Goal: Task Accomplishment & Management: Use online tool/utility

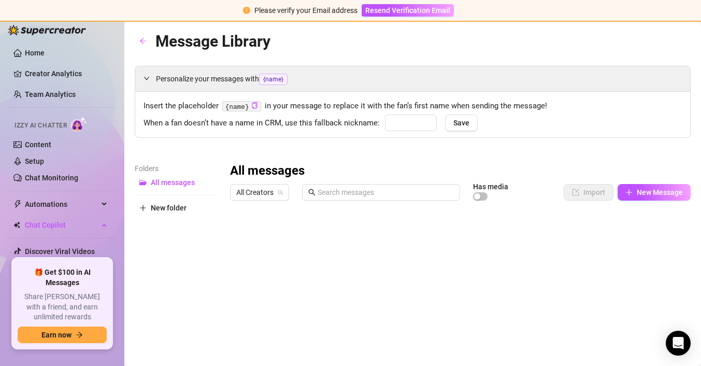
type input "baby"
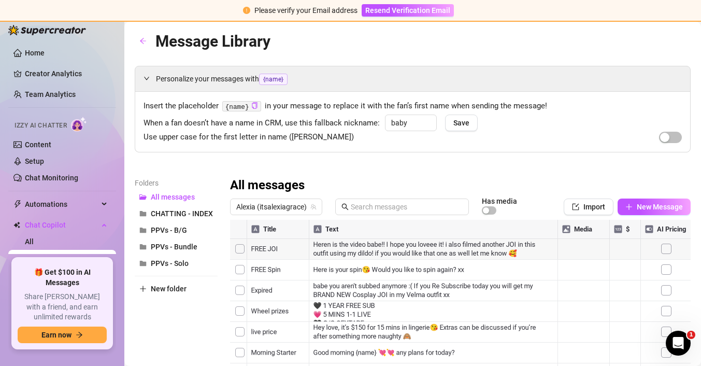
click at [335, 243] on div at bounding box center [460, 335] width 461 height 231
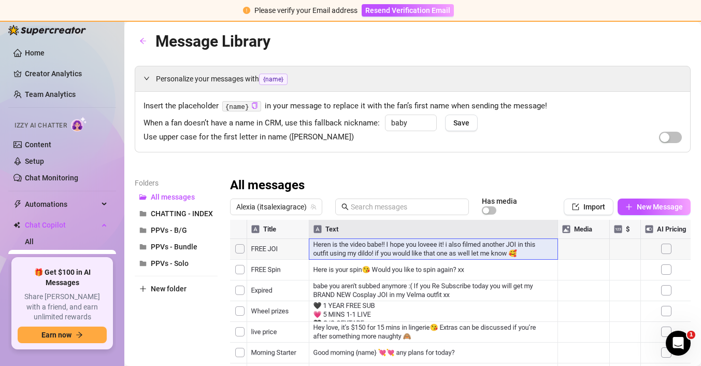
click at [327, 243] on div at bounding box center [460, 335] width 461 height 231
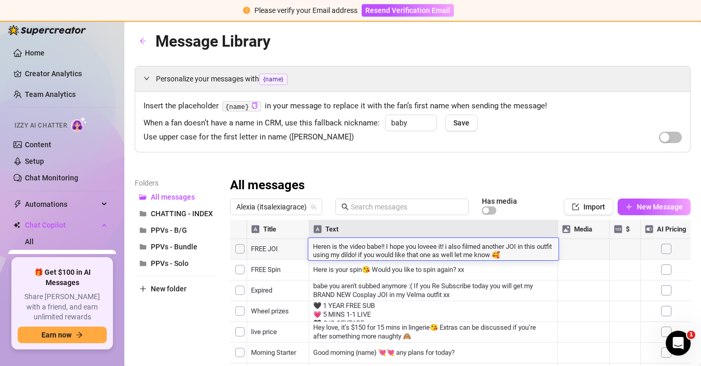
click at [328, 243] on textarea "Heren is the video babe!! I hope you loveee it! i also filmed another JOI in th…" at bounding box center [433, 250] width 250 height 18
type textarea "Here is the video babe!! I hope you loveee it! i also filmed another JOI in thi…"
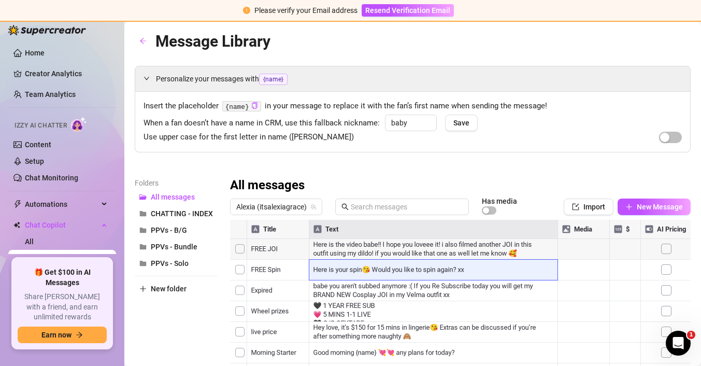
click at [580, 270] on div at bounding box center [460, 335] width 461 height 231
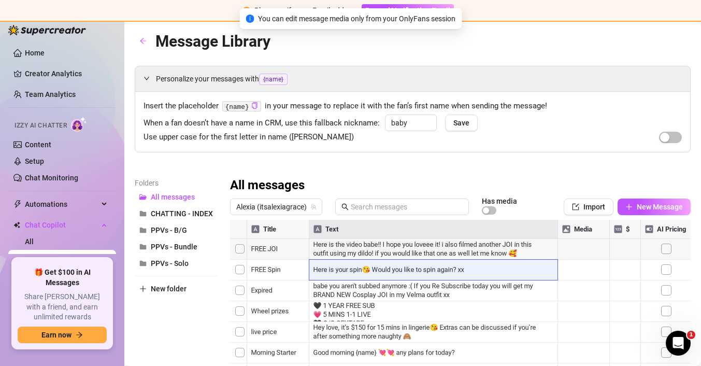
click at [574, 243] on div at bounding box center [460, 335] width 461 height 231
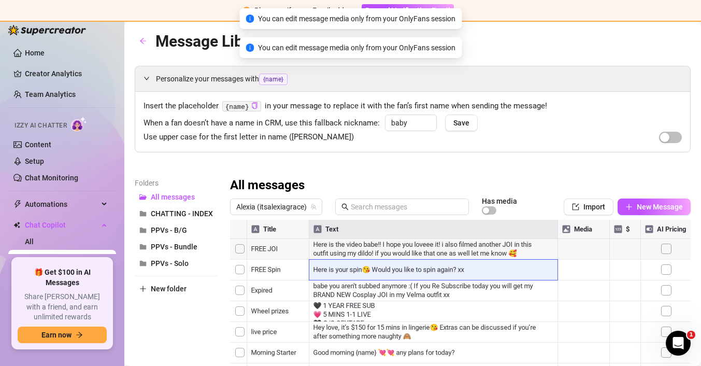
click at [576, 229] on div at bounding box center [460, 335] width 461 height 231
click at [578, 244] on div at bounding box center [460, 335] width 461 height 231
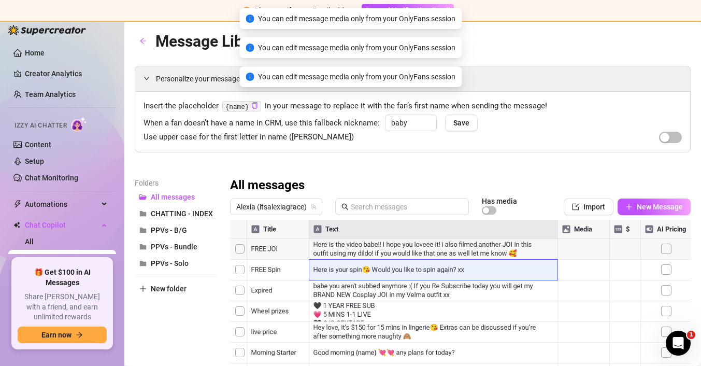
click at [578, 244] on div at bounding box center [460, 335] width 461 height 231
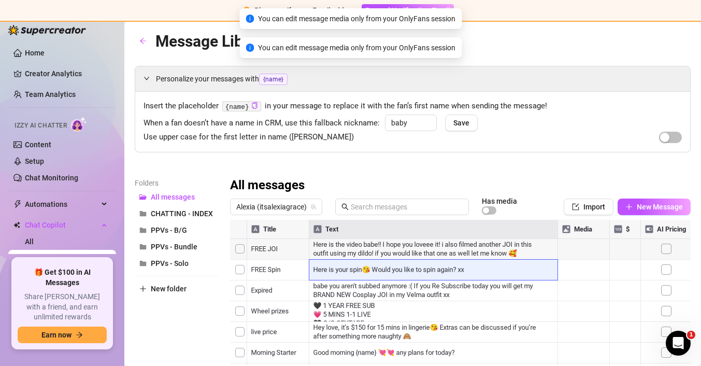
click at [577, 247] on div at bounding box center [460, 335] width 461 height 231
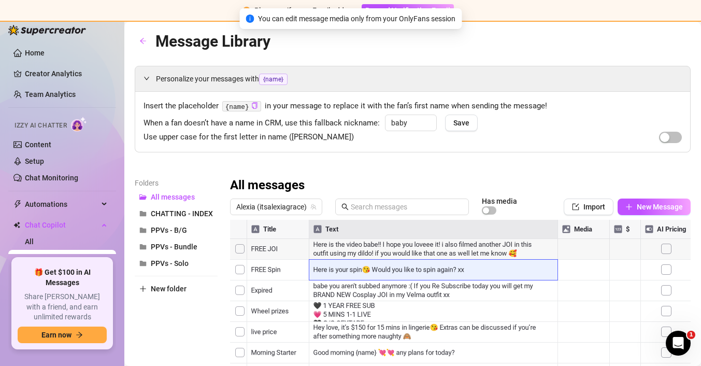
click at [582, 233] on div at bounding box center [460, 335] width 461 height 231
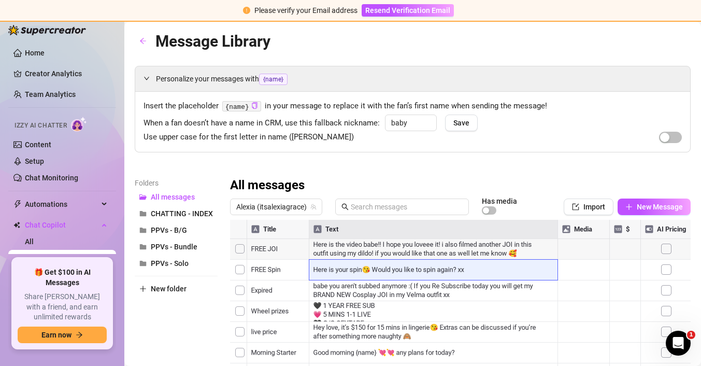
click at [582, 233] on div at bounding box center [460, 335] width 461 height 231
click at [565, 227] on div at bounding box center [460, 335] width 461 height 231
click at [633, 248] on div at bounding box center [460, 335] width 461 height 231
click at [598, 248] on div at bounding box center [460, 335] width 461 height 231
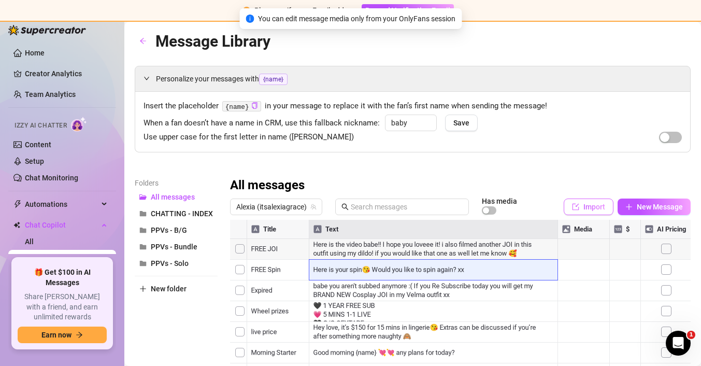
click at [579, 209] on icon "import" at bounding box center [575, 206] width 7 height 7
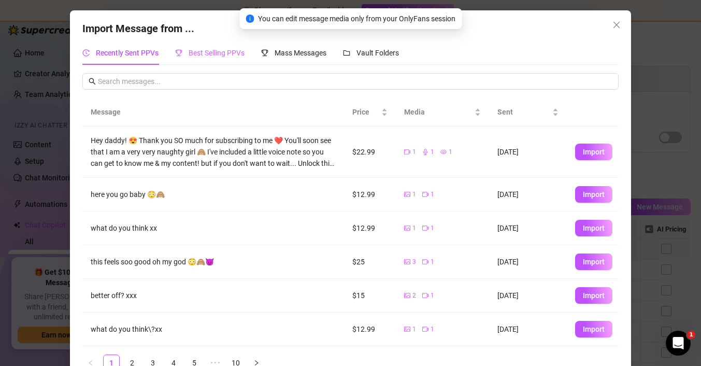
click at [232, 60] on div "Best Selling PPVs" at bounding box center [209, 53] width 69 height 24
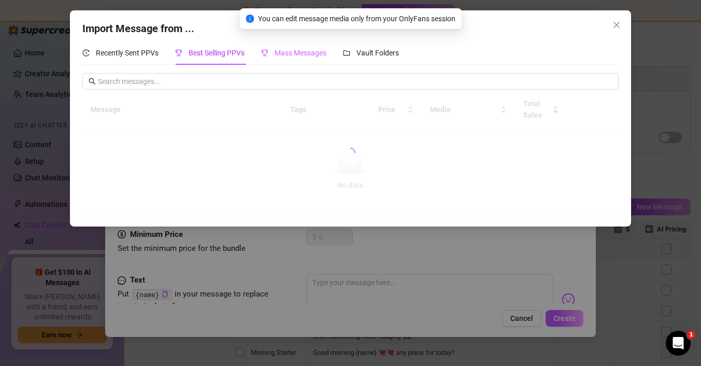
click at [297, 61] on div "Mass Messages" at bounding box center [293, 53] width 65 height 24
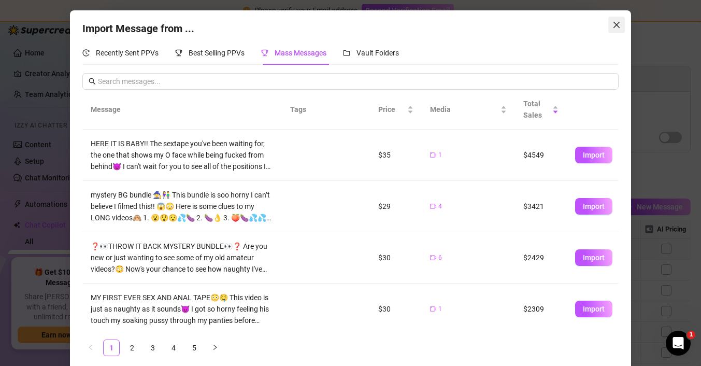
click at [616, 23] on icon "close" at bounding box center [617, 25] width 8 height 8
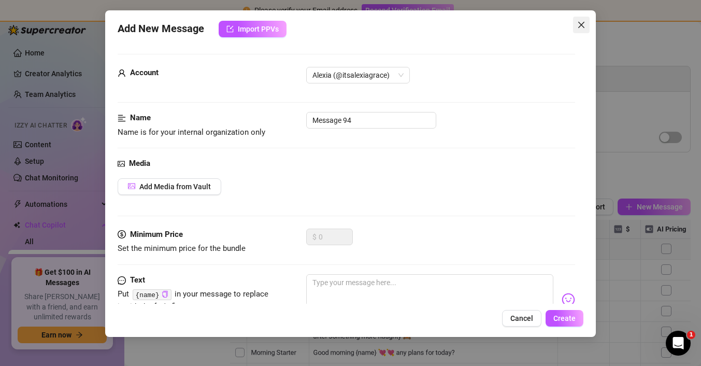
click at [580, 22] on icon "close" at bounding box center [581, 25] width 8 height 8
